Goal: Communication & Community: Answer question/provide support

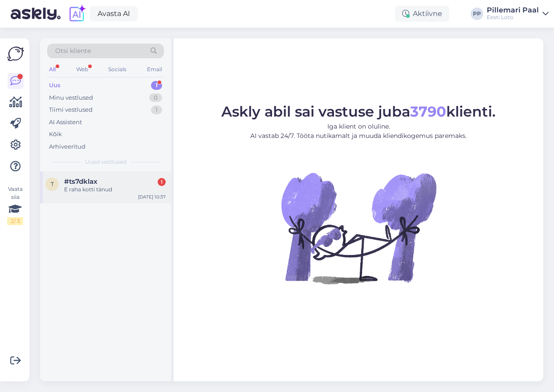
click at [93, 189] on div "E raha kotti tänud" at bounding box center [115, 190] width 102 height 8
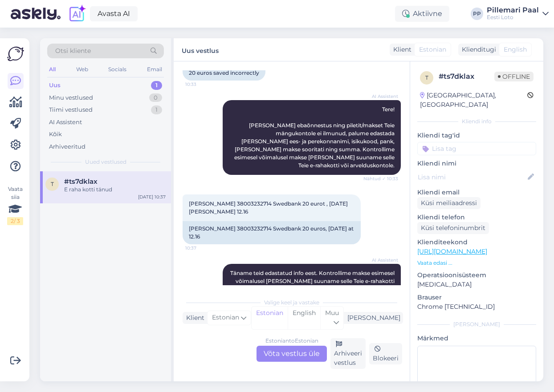
scroll to position [114, 0]
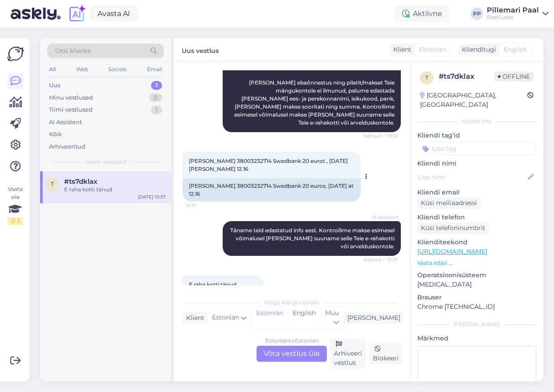
click at [238, 179] on div "[PERSON_NAME] 38003232714 Swedbank 20 euros, [DATE] at 12.16" at bounding box center [272, 190] width 178 height 23
copy div "38003232714"
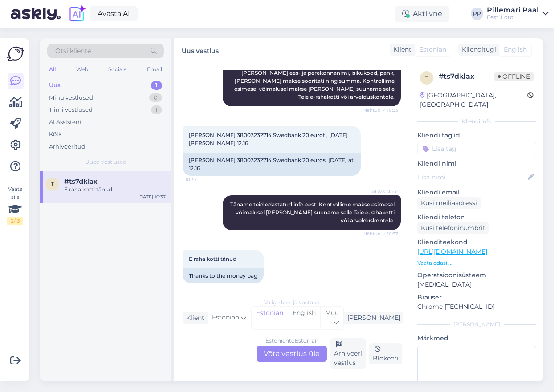
click at [297, 357] on div "Estonian to Estonian Võta vestlus üle" at bounding box center [291, 354] width 70 height 16
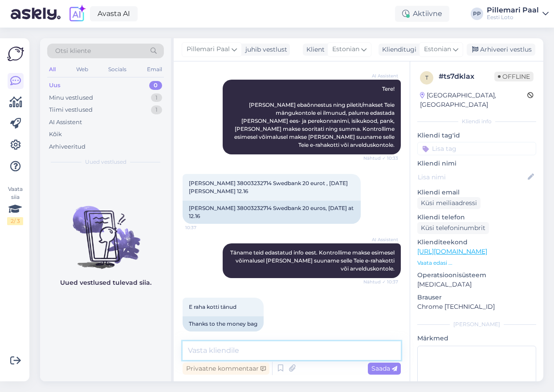
click at [284, 349] on textarea at bounding box center [292, 351] width 218 height 19
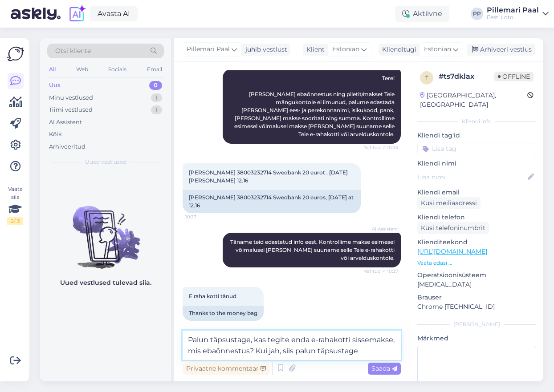
type textarea "Palun täpsustage, kas tegite enda e-rahakotti sissemakse, mis ebaõnnestus? Kui …"
drag, startPoint x: 364, startPoint y: 354, endPoint x: 171, endPoint y: 337, distance: 194.4
click at [171, 337] on div "Otsi kliente All Web Socials Email Uus 0 Minu vestlused 1 Tiimi vestlused 1 AI …" at bounding box center [291, 209] width 503 height 343
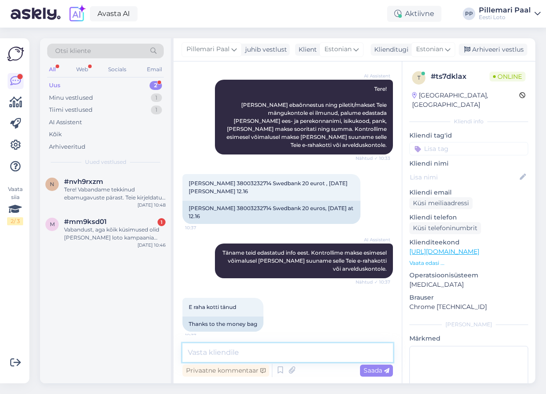
scroll to position [90, 0]
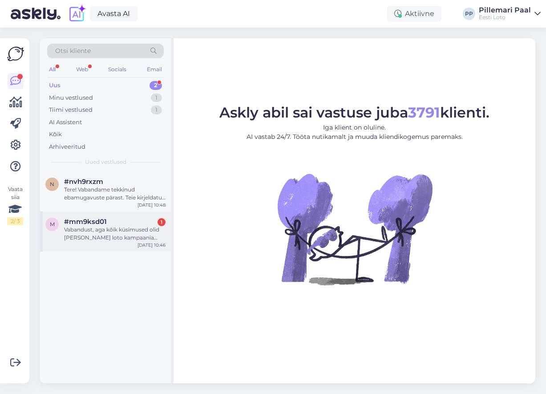
click at [117, 239] on div "Vabandust, aga kõik küsimused olid [PERSON_NAME] loto kampaania kohta" at bounding box center [115, 234] width 102 height 16
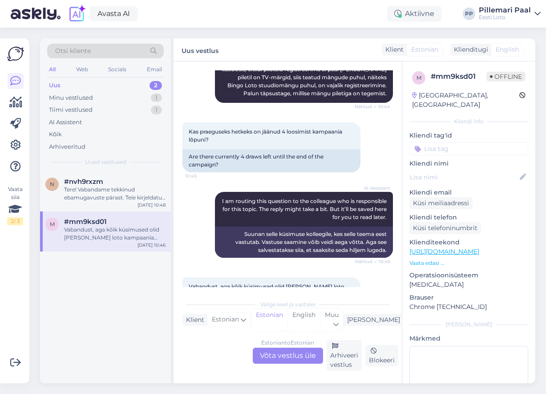
scroll to position [349, 0]
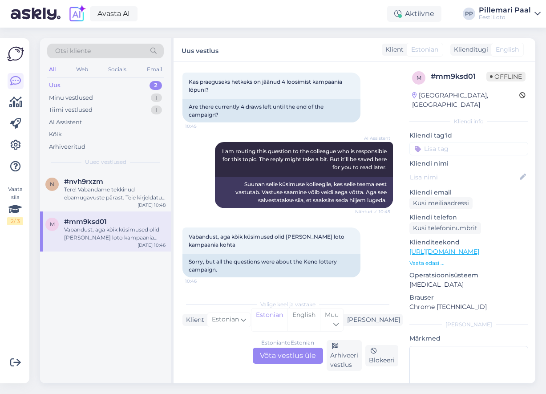
click at [283, 356] on div "Estonian to Estonian Võta vestlus üle" at bounding box center [288, 356] width 70 height 16
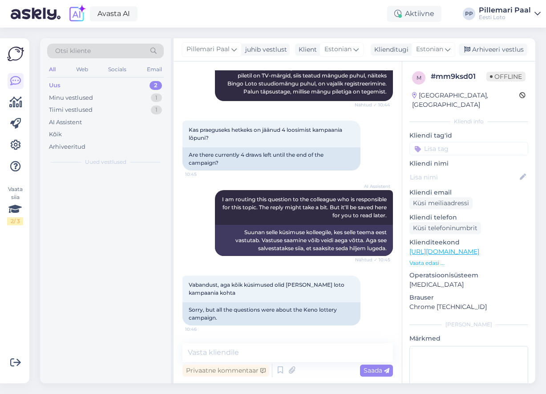
scroll to position [301, 0]
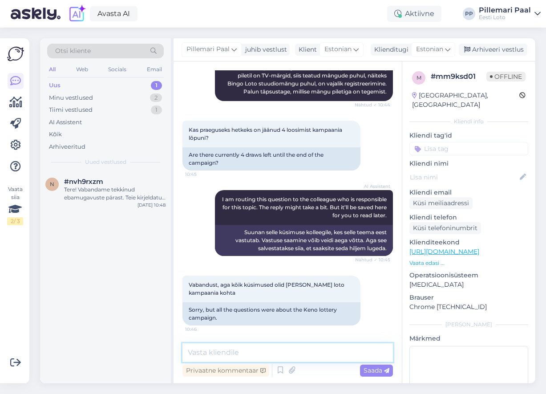
click at [233, 353] on textarea at bounding box center [288, 352] width 211 height 19
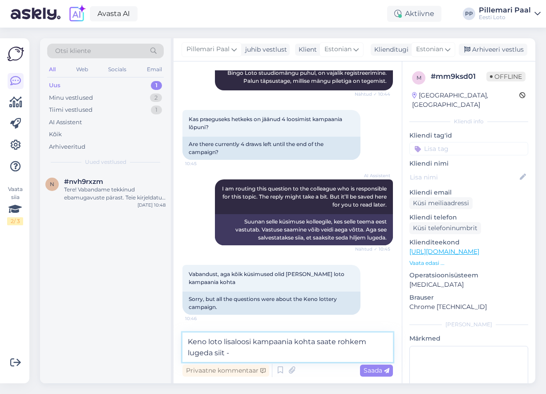
paste textarea "[URL][DOMAIN_NAME]"
type textarea "Keno loto lisaloosi kampaania kohta saate rohkem lugeda siit - [URL][DOMAIN_NAM…"
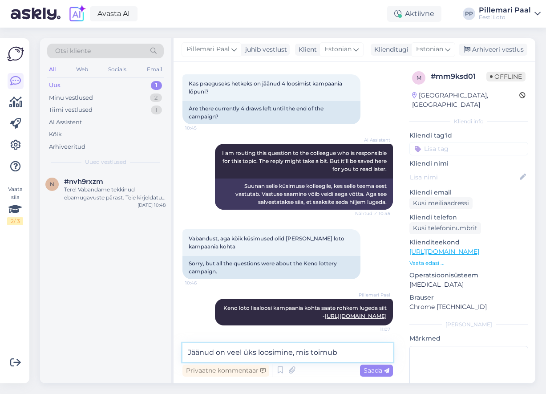
click at [350, 353] on textarea "Jäänud on veel üks loosimine, mis toimub" at bounding box center [288, 352] width 211 height 19
type textarea "Jäänud on veel üks loosimine, mis toimub [DATE]."
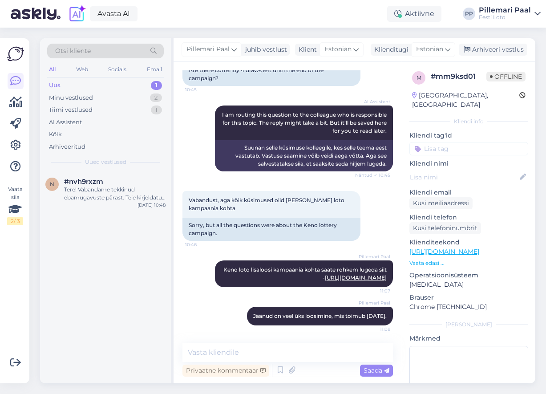
click at [476, 142] on input at bounding box center [469, 148] width 119 height 13
type input "[PERSON_NAME]"
click at [484, 170] on span "[PERSON_NAME]" at bounding box center [469, 172] width 47 height 5
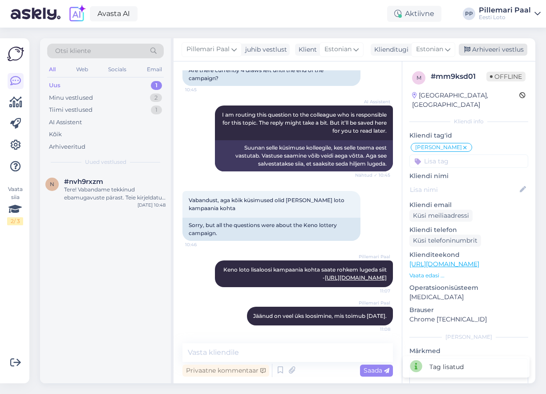
click at [484, 53] on div "Arhiveeri vestlus" at bounding box center [493, 50] width 69 height 12
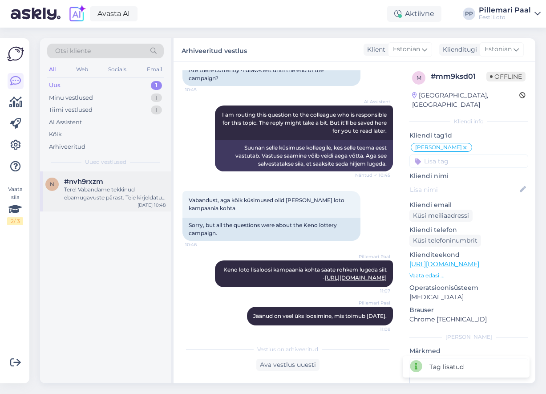
click at [117, 193] on div "Tere! Vabandame tekkinud ebamugavuste pärast. Teie kirjeldatud konto avamise pr…" at bounding box center [115, 194] width 102 height 16
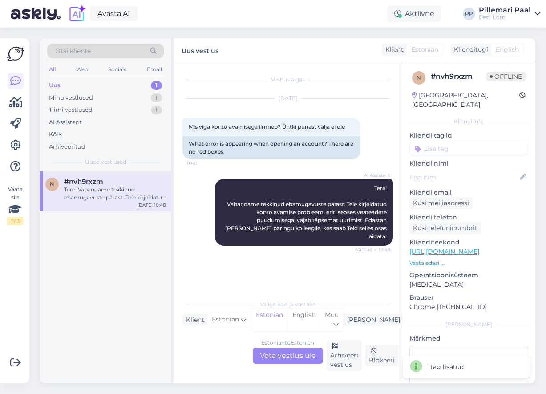
scroll to position [0, 0]
click at [83, 92] on div "Minu vestlused 1" at bounding box center [105, 98] width 117 height 12
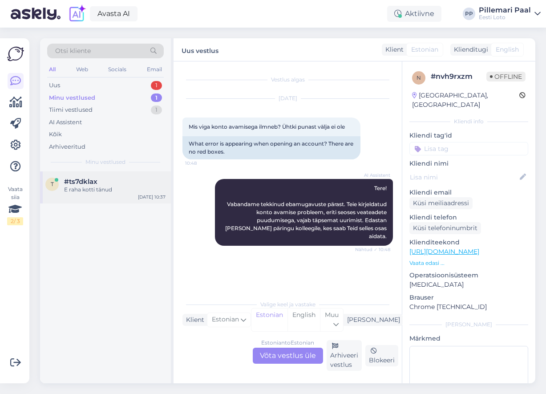
click at [89, 185] on span "#ts7dklax" at bounding box center [80, 182] width 33 height 8
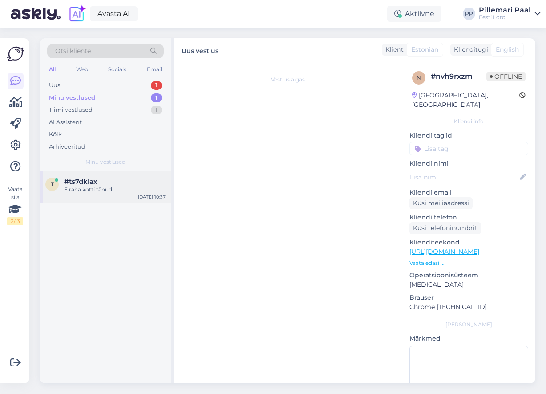
scroll to position [90, 0]
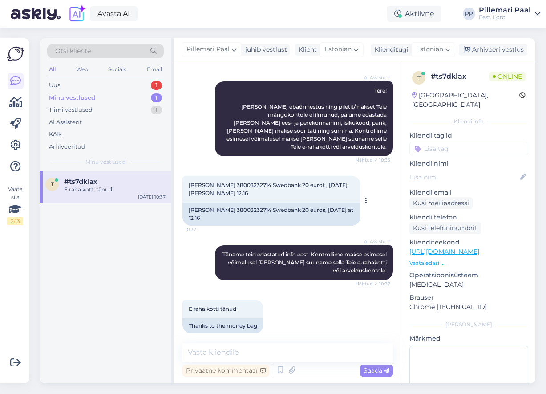
click at [233, 182] on span "[PERSON_NAME] 38003232714 Swedbank 20 eurot , [DATE][PERSON_NAME] 12.16" at bounding box center [268, 189] width 159 height 15
copy span "38003232714"
drag, startPoint x: 469, startPoint y: 77, endPoint x: 432, endPoint y: 77, distance: 37.4
click at [432, 77] on div "# ts7dklax" at bounding box center [460, 76] width 59 height 11
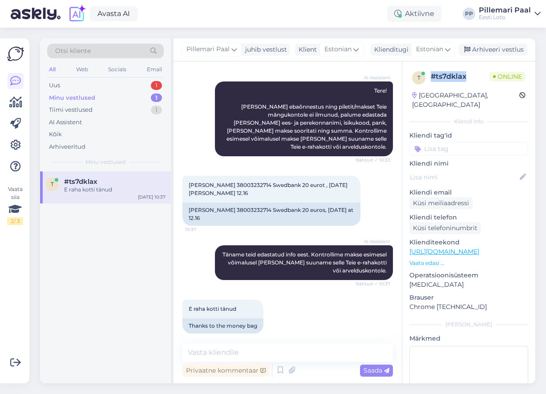
copy div "# ts7dklax"
click at [439, 142] on input at bounding box center [469, 148] width 119 height 13
type input "e-raha"
click at [459, 170] on span "E-rahakott" at bounding box center [469, 172] width 29 height 5
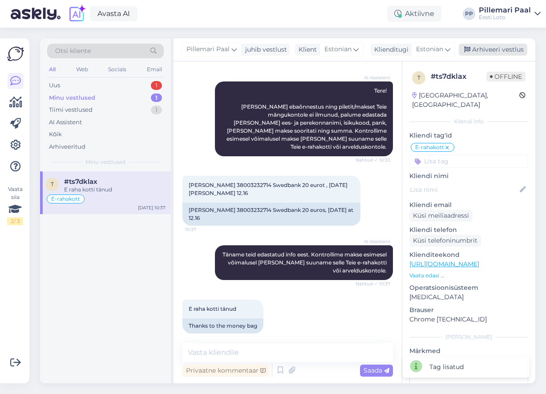
click at [486, 49] on div "Arhiveeri vestlus" at bounding box center [493, 50] width 69 height 12
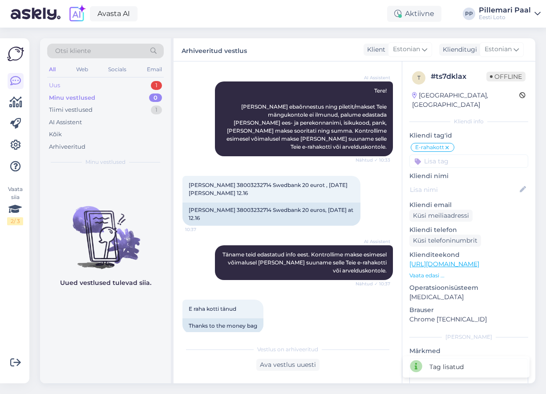
click at [58, 83] on div "Uus" at bounding box center [54, 85] width 11 height 9
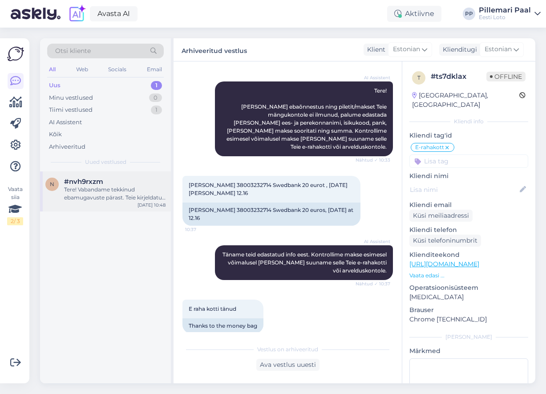
click at [73, 187] on div "Tere! Vabandame tekkinud ebamugavuste pärast. Teie kirjeldatud konto avamise pr…" at bounding box center [115, 194] width 102 height 16
